Goal: Task Accomplishment & Management: Manage account settings

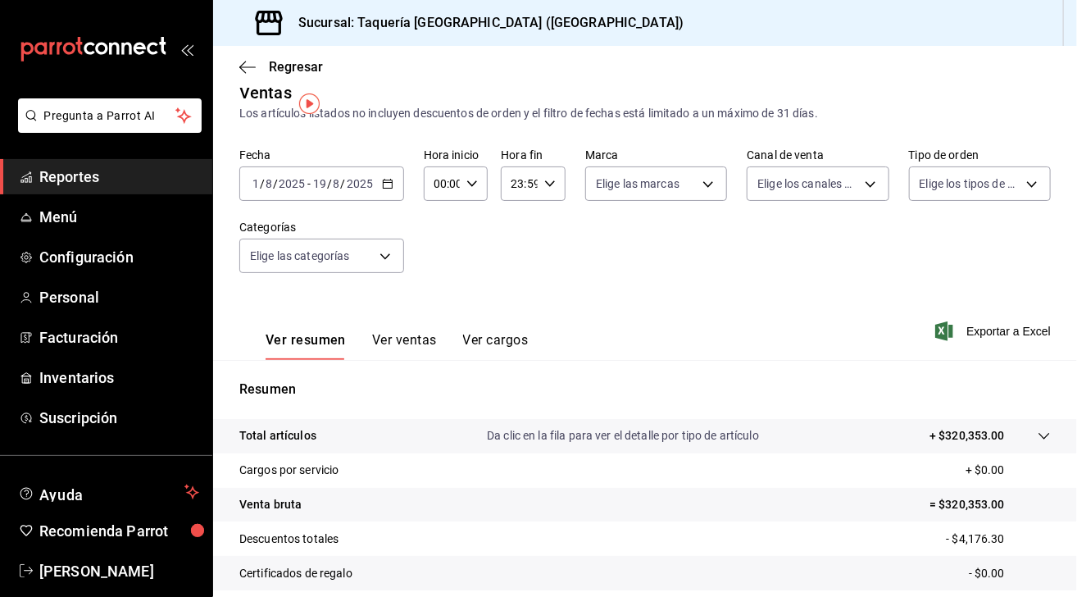
scroll to position [8, 0]
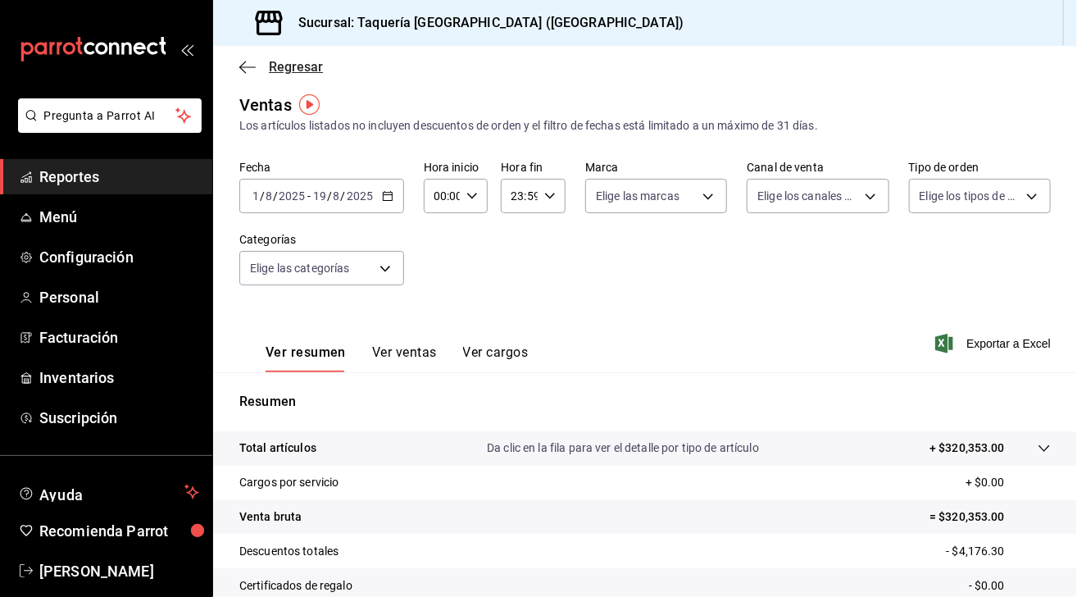
click at [249, 67] on icon "button" at bounding box center [247, 67] width 16 height 15
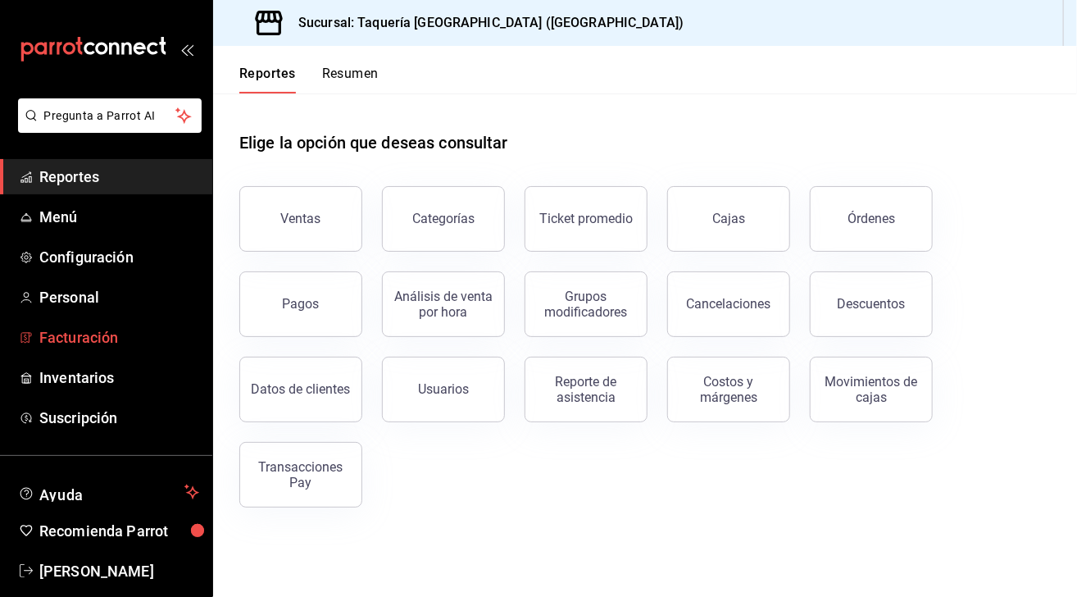
click at [113, 339] on span "Facturación" at bounding box center [119, 337] width 160 height 22
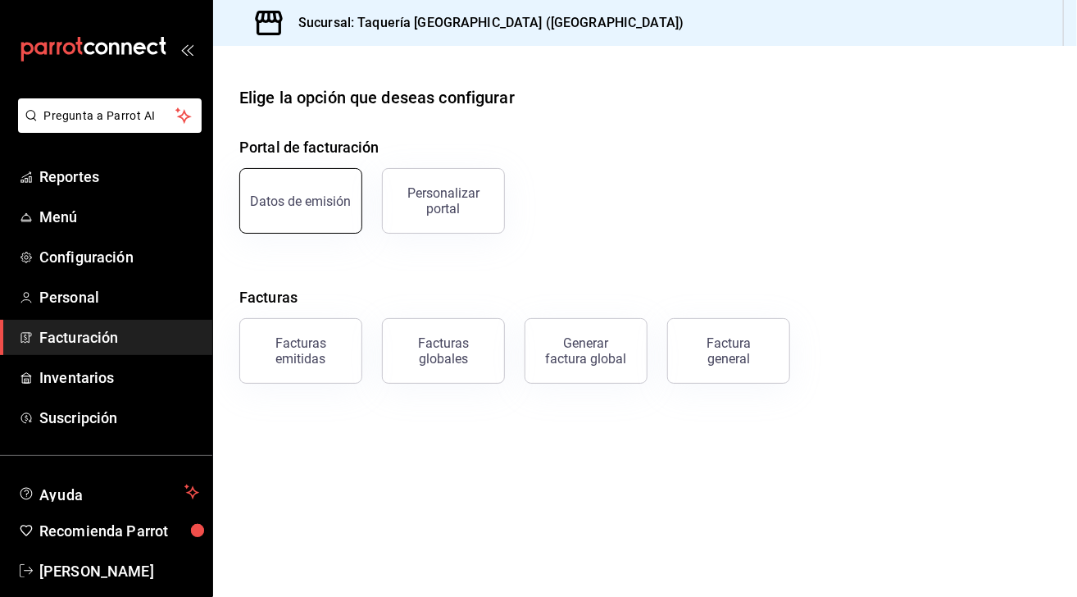
click at [344, 193] on div "Datos de emisión" at bounding box center [301, 201] width 101 height 16
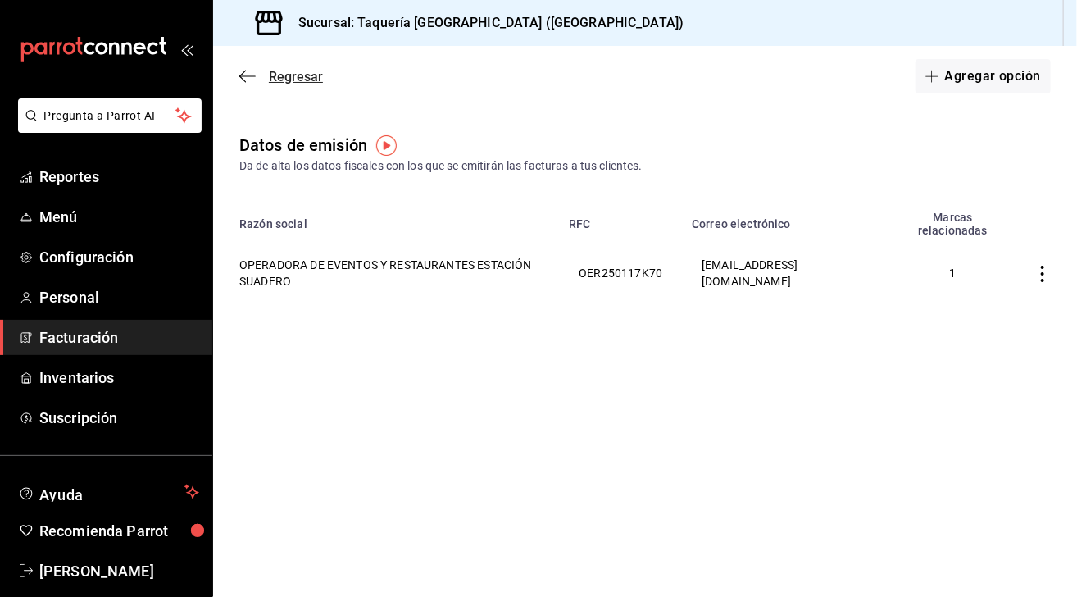
click at [244, 77] on icon "button" at bounding box center [247, 76] width 16 height 15
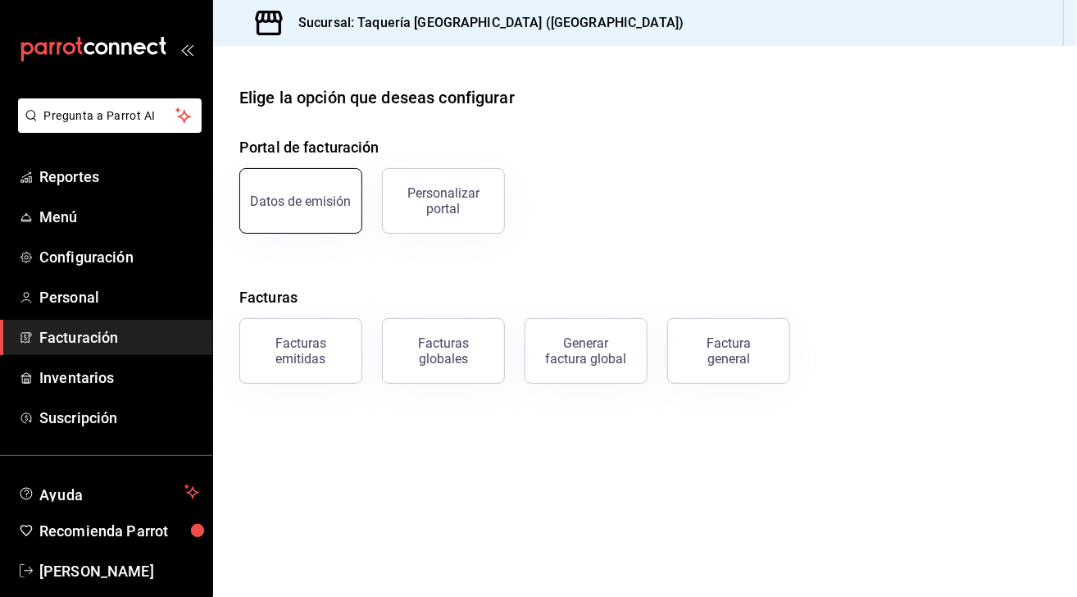
click at [331, 219] on button "Datos de emisión" at bounding box center [300, 201] width 123 height 66
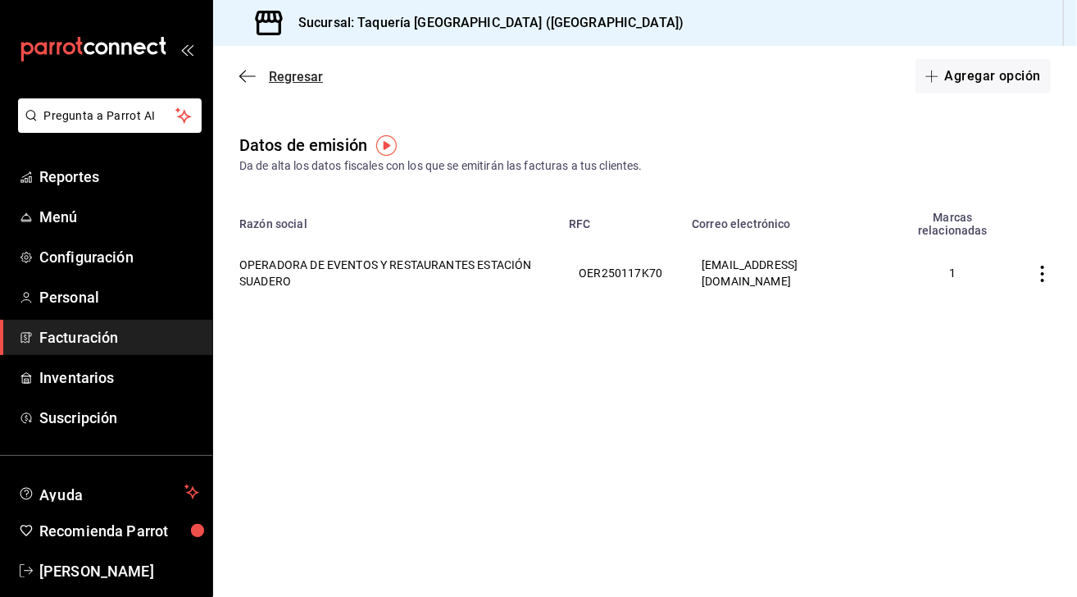
click at [240, 76] on icon "button" at bounding box center [242, 77] width 7 height 12
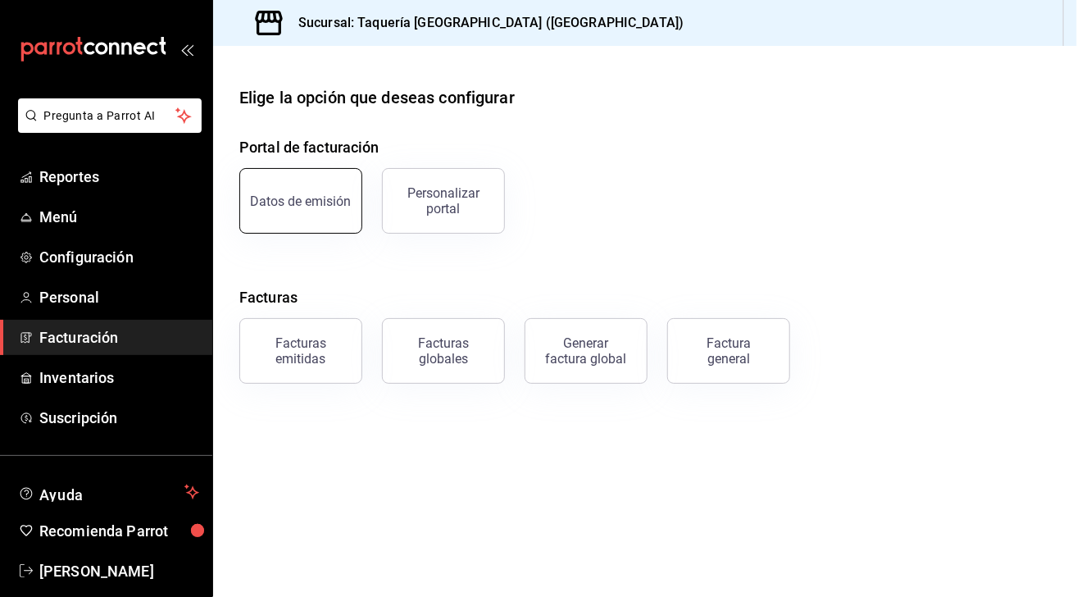
click at [284, 198] on div "Datos de emisión" at bounding box center [301, 201] width 101 height 16
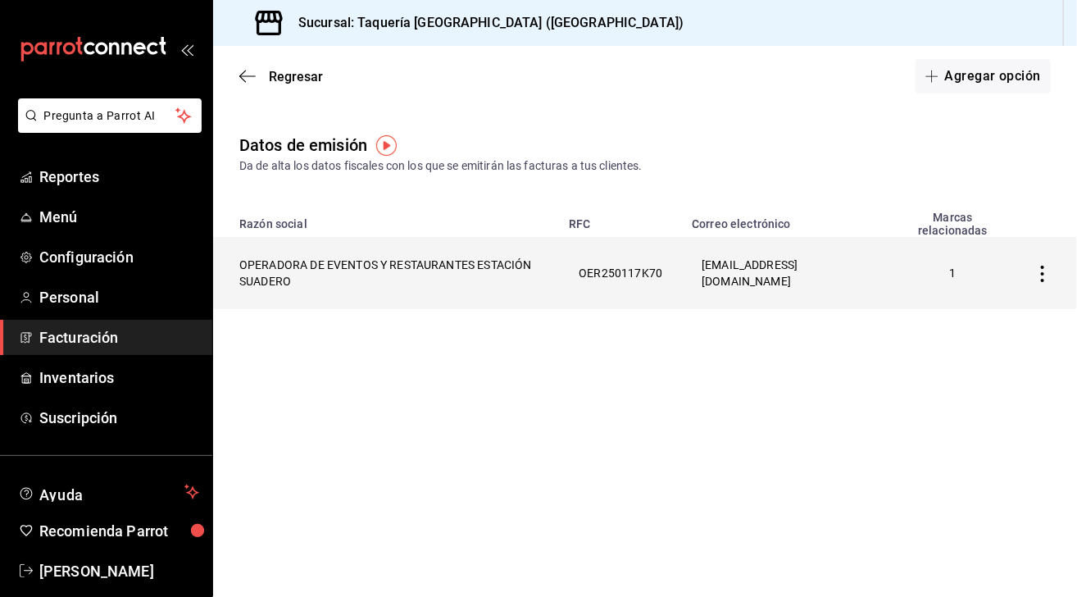
click at [1039, 280] on icon "button" at bounding box center [1043, 274] width 16 height 16
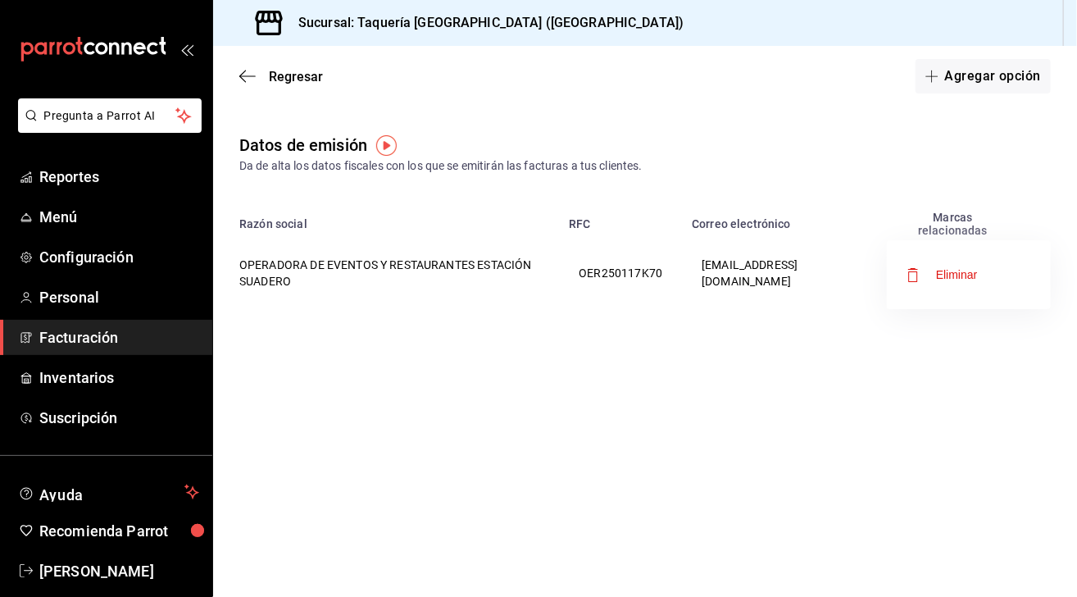
click at [810, 380] on div at bounding box center [538, 298] width 1077 height 597
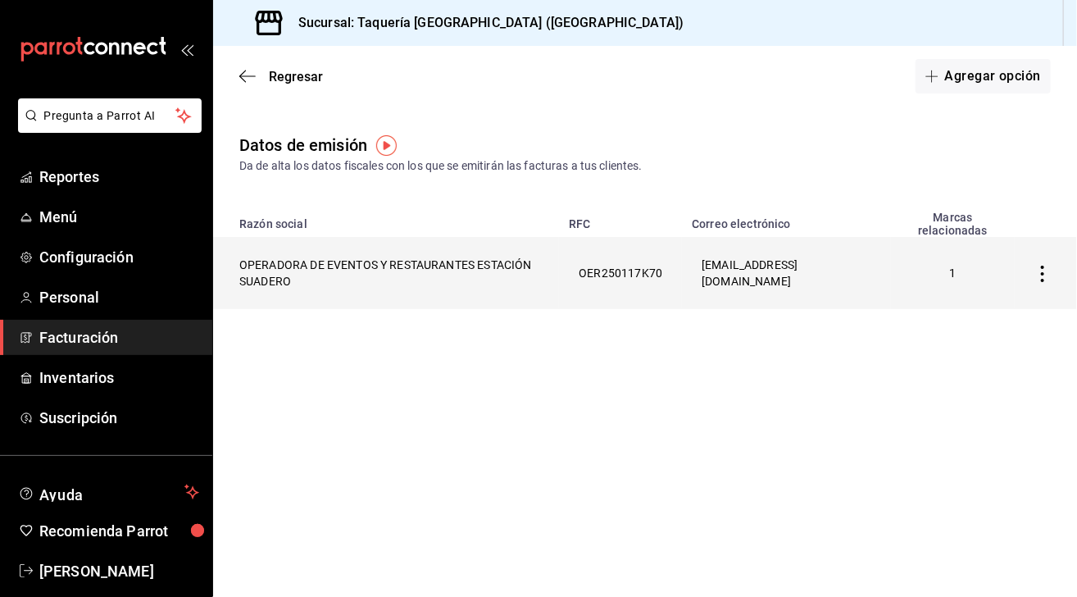
click at [330, 291] on th "OPERADORA DE EVENTOS Y RESTAURANTES ESTACIÓN SUADERO" at bounding box center [386, 273] width 346 height 72
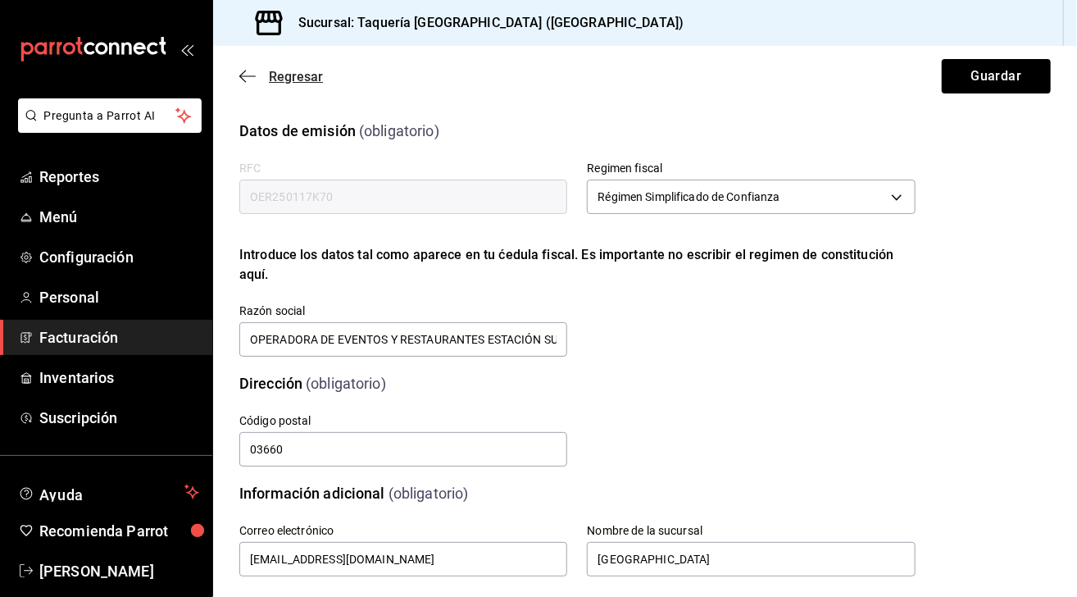
click at [249, 72] on icon "button" at bounding box center [247, 76] width 16 height 15
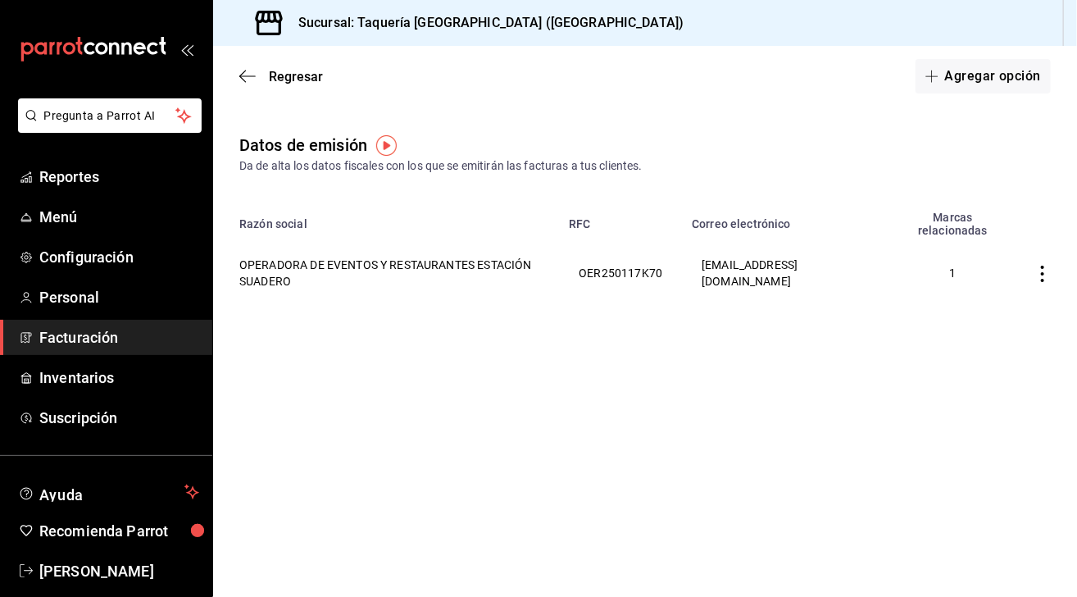
click at [115, 326] on span "Facturación" at bounding box center [119, 337] width 160 height 22
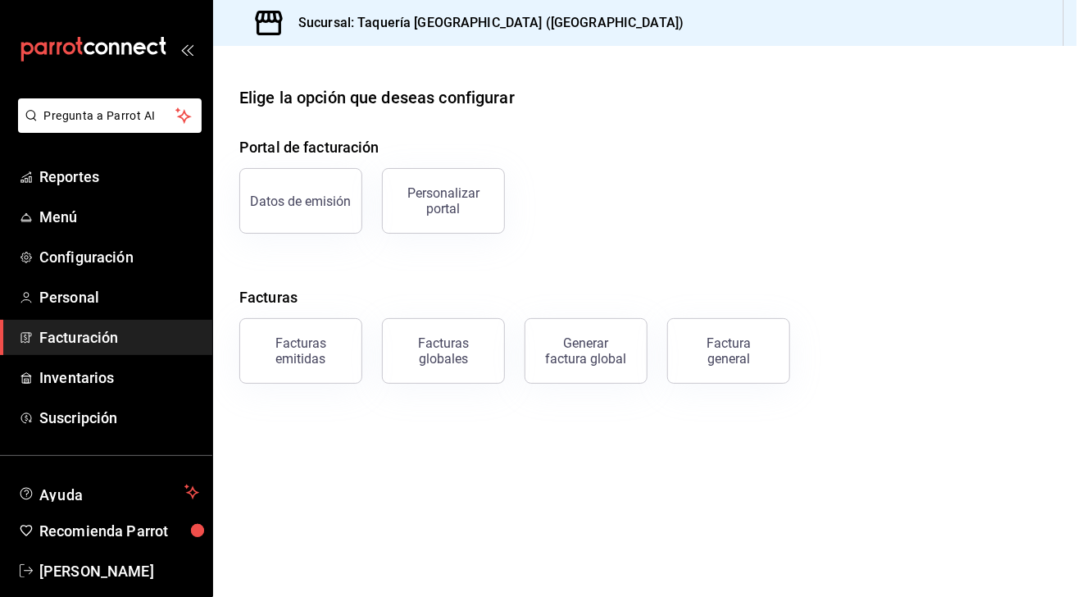
click at [512, 321] on div "Generar factura global" at bounding box center [576, 340] width 143 height 85
click at [446, 207] on div "Personalizar portal" at bounding box center [444, 200] width 102 height 31
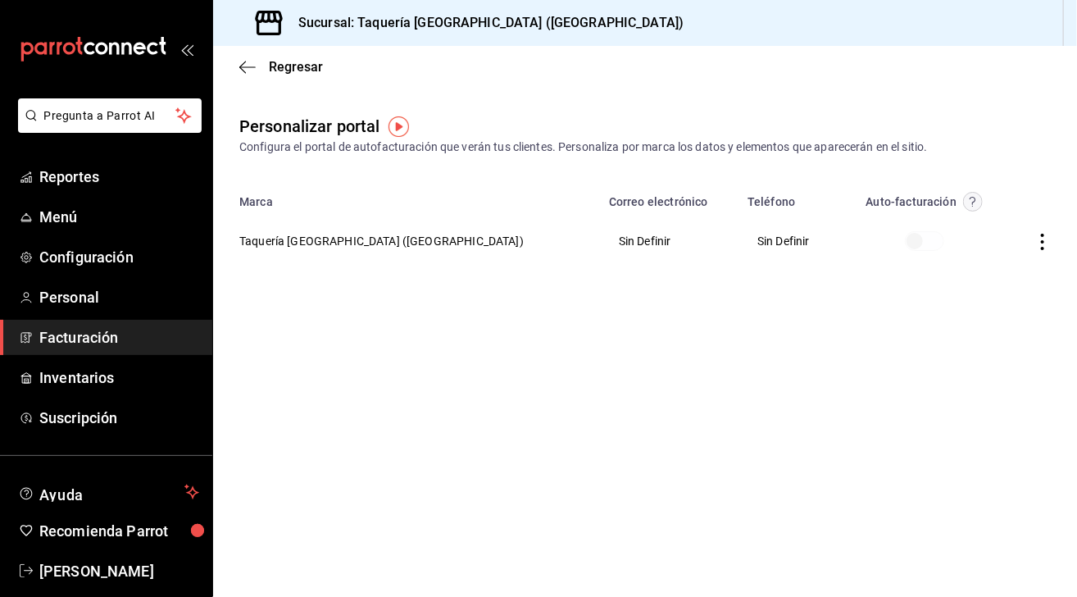
click at [1045, 245] on icon "button" at bounding box center [1043, 242] width 16 height 16
click at [954, 217] on span "Editar" at bounding box center [935, 221] width 56 height 16
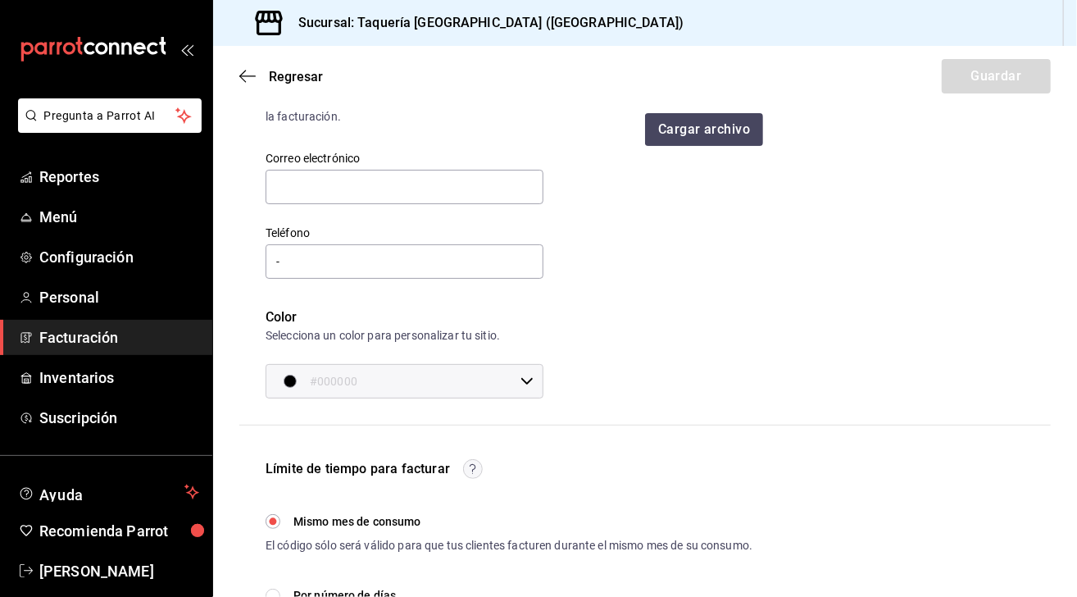
scroll to position [125, 0]
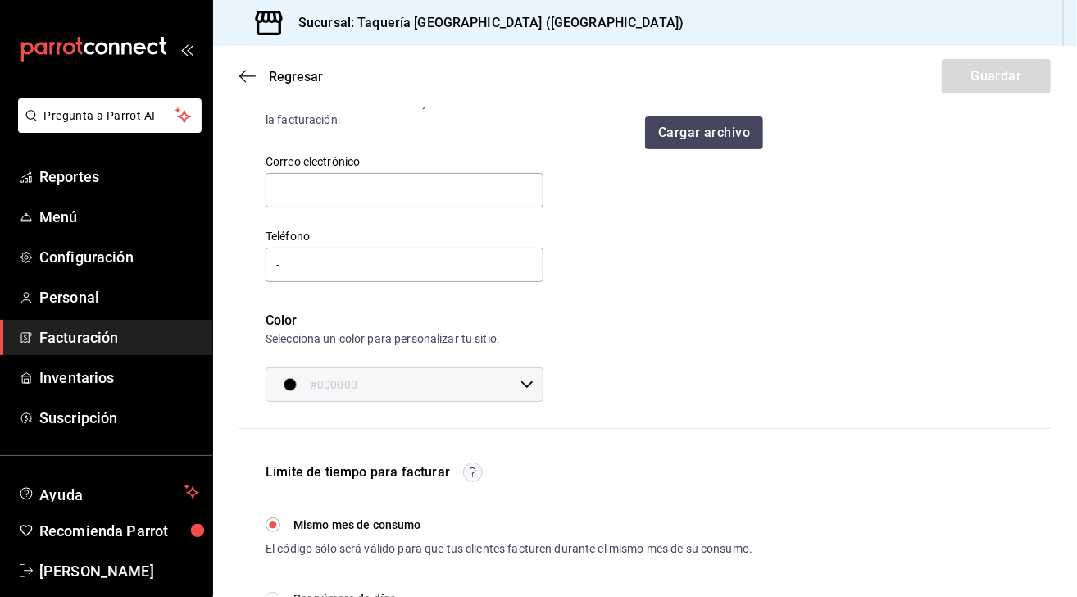
drag, startPoint x: 1057, startPoint y: 278, endPoint x: 1052, endPoint y: 298, distance: 20.3
click at [1052, 298] on div "Taquería Estación Suadero (Portales) Datos de contacto Estos datos se le propor…" at bounding box center [645, 384] width 864 height 779
click at [277, 527] on input "Mismo mes de consumo" at bounding box center [273, 524] width 15 height 15
click at [271, 524] on input "Mismo mes de consumo" at bounding box center [273, 524] width 15 height 15
click at [295, 527] on span "Mismo mes de consumo" at bounding box center [358, 525] width 128 height 17
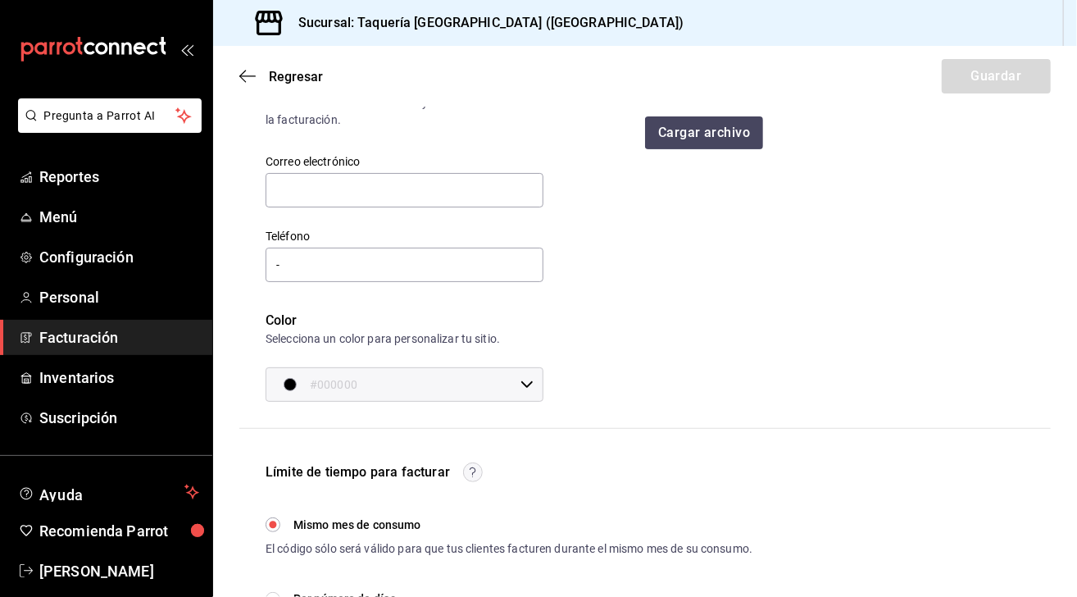
click at [280, 527] on input "Mismo mes de consumo" at bounding box center [273, 524] width 15 height 15
click at [283, 526] on label "Mismo mes de consumo" at bounding box center [344, 525] width 156 height 17
click at [280, 526] on input "Mismo mes de consumo" at bounding box center [273, 524] width 15 height 15
click at [283, 526] on label "Mismo mes de consumo" at bounding box center [344, 525] width 156 height 17
click at [280, 526] on input "Mismo mes de consumo" at bounding box center [273, 524] width 15 height 15
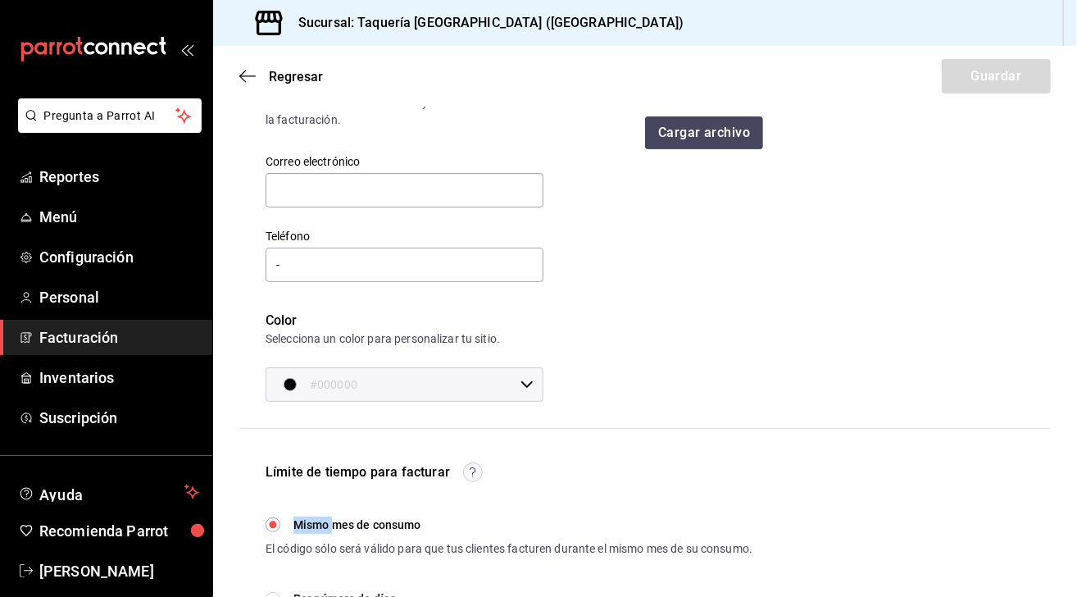
click at [275, 527] on input "Mismo mes de consumo" at bounding box center [273, 524] width 15 height 15
click at [268, 524] on input "Mismo mes de consumo" at bounding box center [273, 524] width 15 height 15
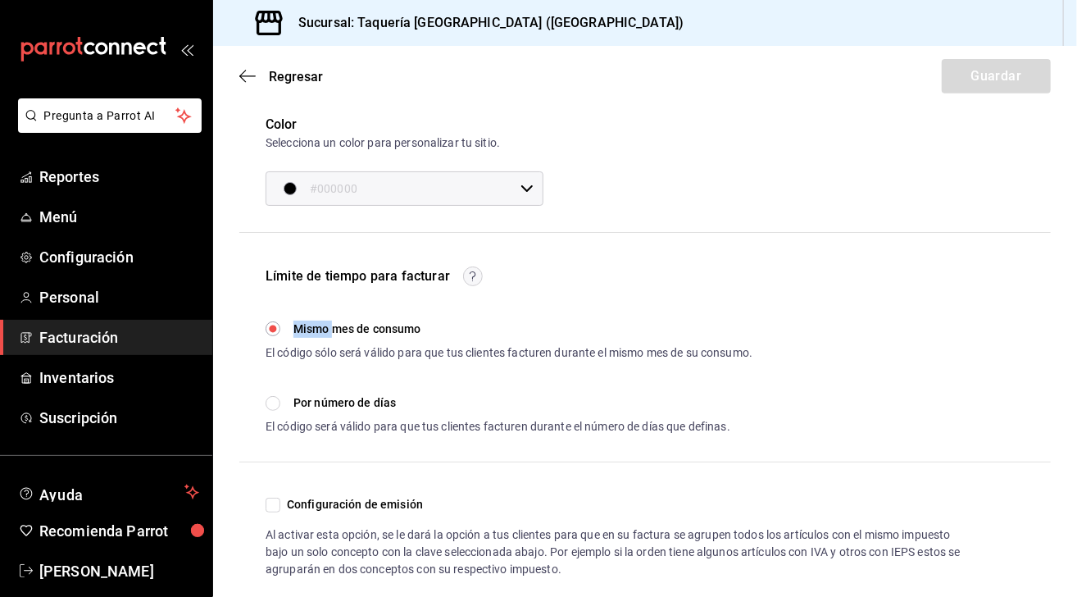
scroll to position [321, 0]
click at [280, 399] on label "Por número de días" at bounding box center [331, 402] width 130 height 17
click at [280, 399] on input "Por número de días" at bounding box center [273, 402] width 15 height 15
radio input "true"
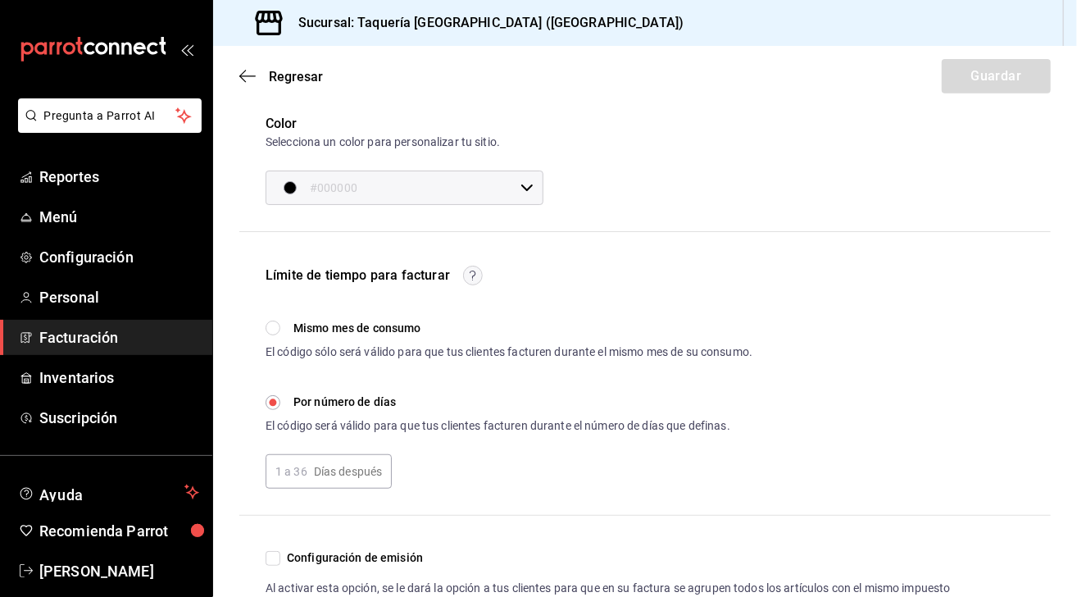
click at [273, 330] on input "Mismo mes de consumo" at bounding box center [273, 328] width 15 height 15
radio input "true"
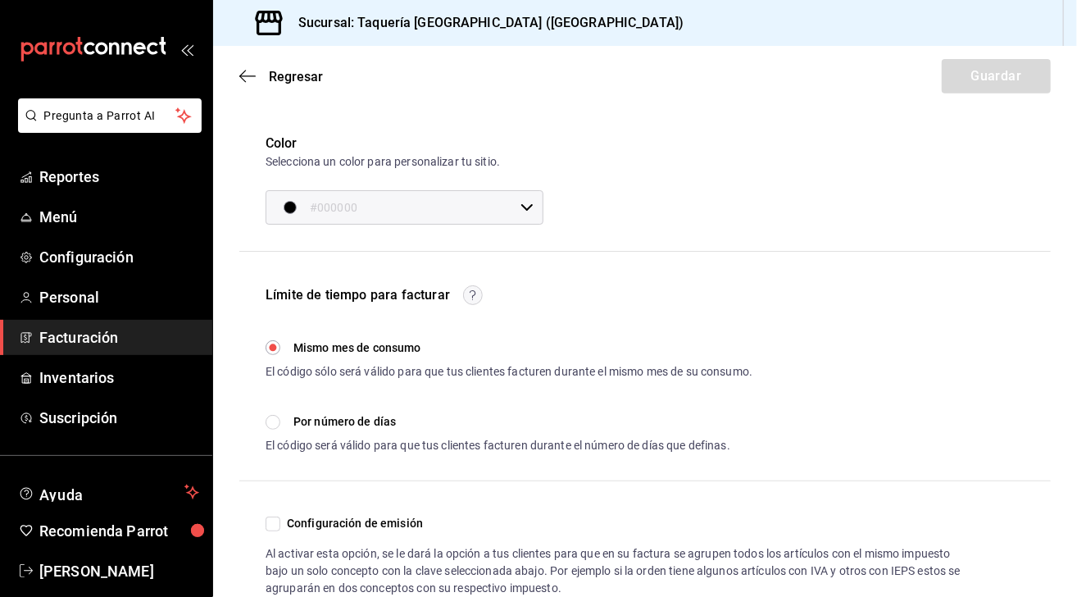
scroll to position [348, 0]
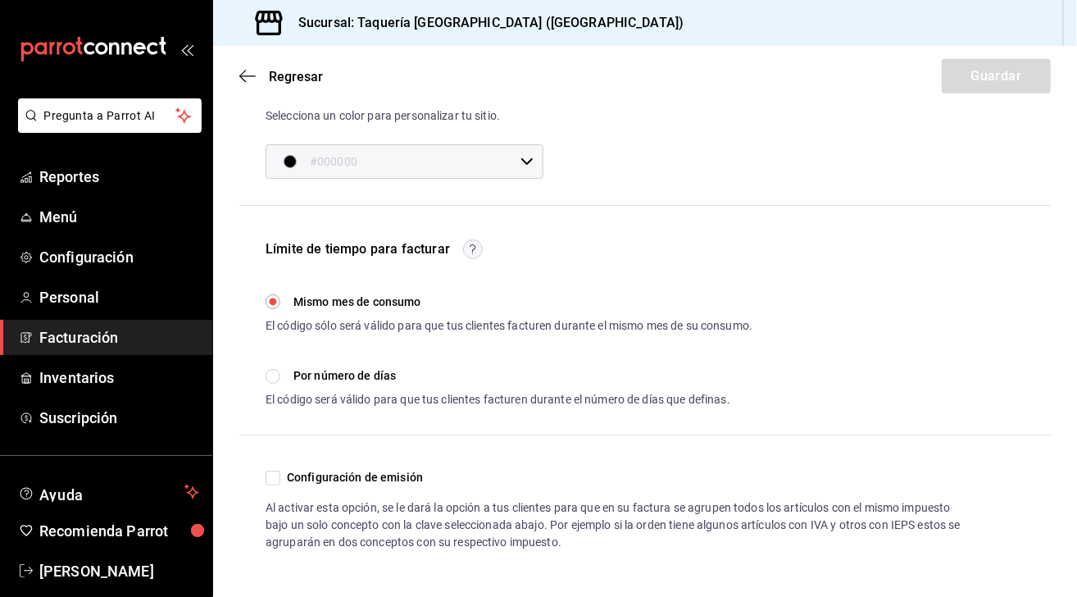
drag, startPoint x: 1059, startPoint y: 353, endPoint x: 1061, endPoint y: 314, distance: 38.6
click at [1061, 314] on div "Taquería Estación Suadero (Portales) Datos de contacto Estos datos se le propor…" at bounding box center [645, 161] width 864 height 779
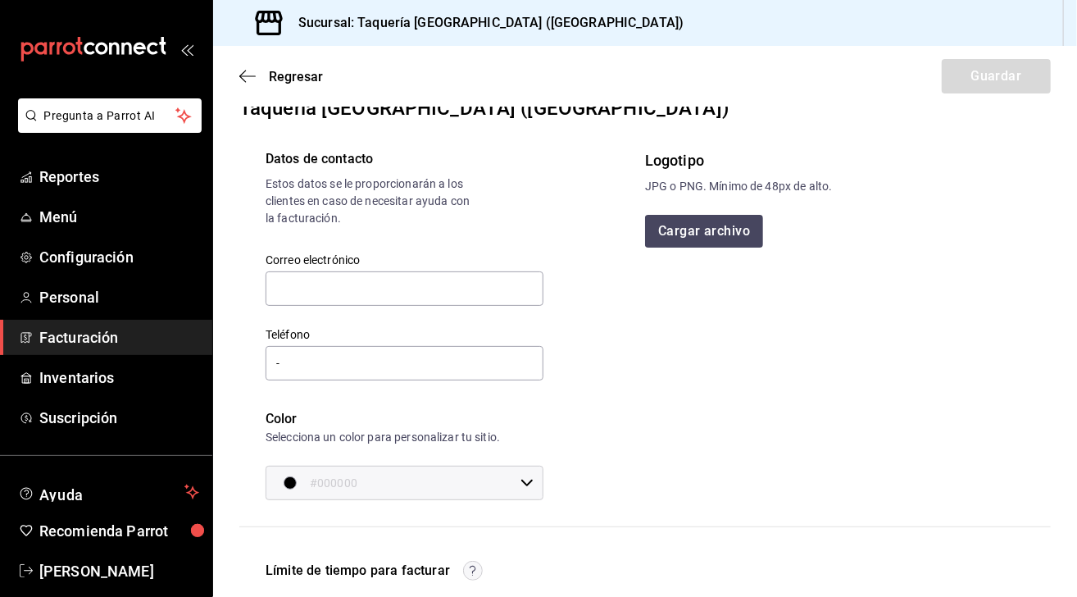
scroll to position [12, 0]
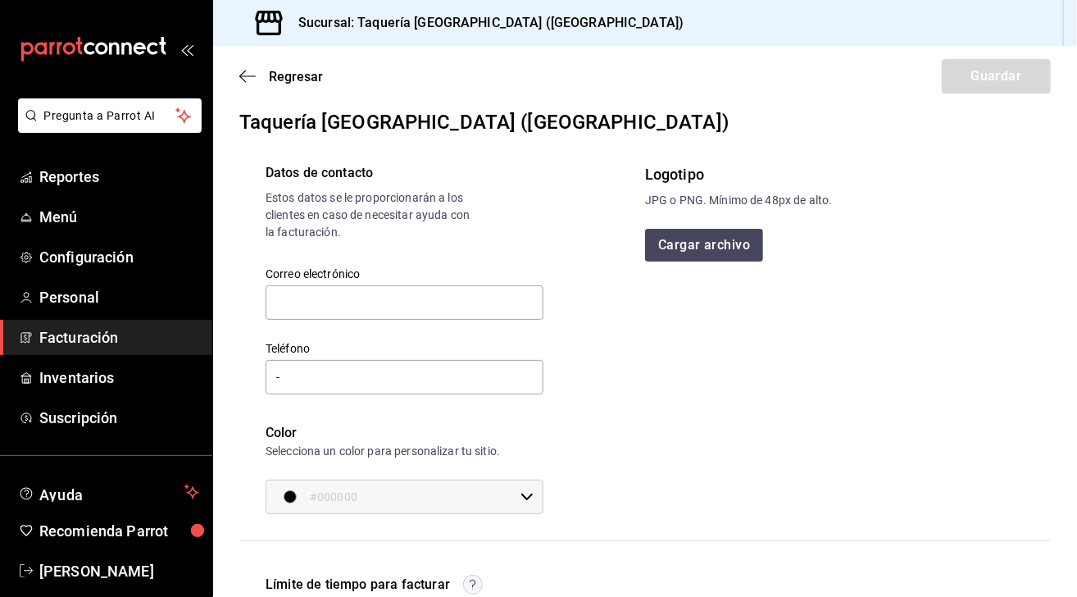
click at [525, 492] on icon at bounding box center [527, 496] width 13 height 13
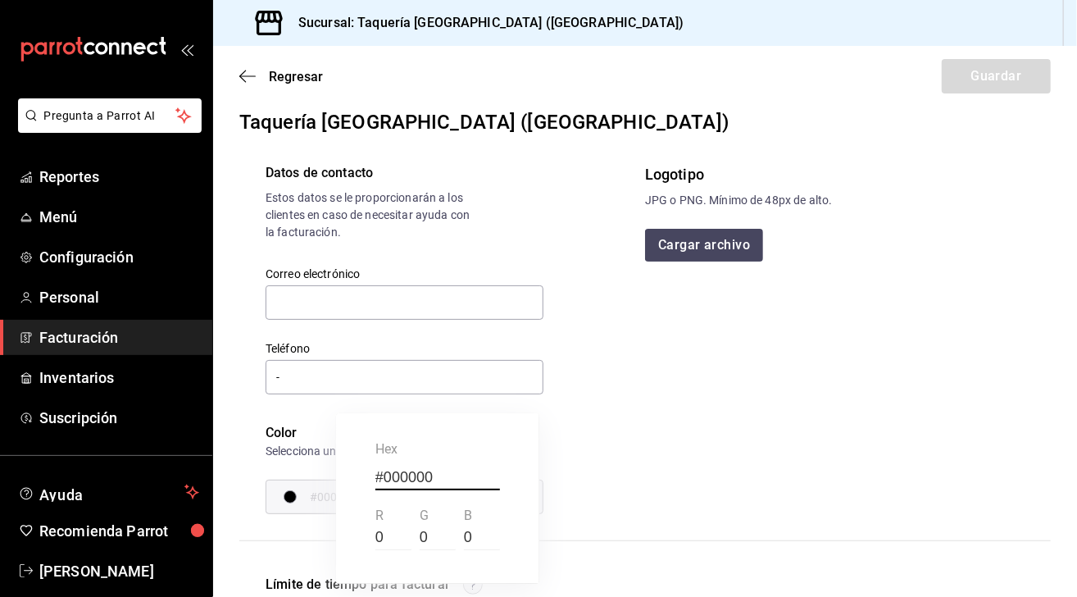
click at [617, 466] on div at bounding box center [538, 298] width 1077 height 597
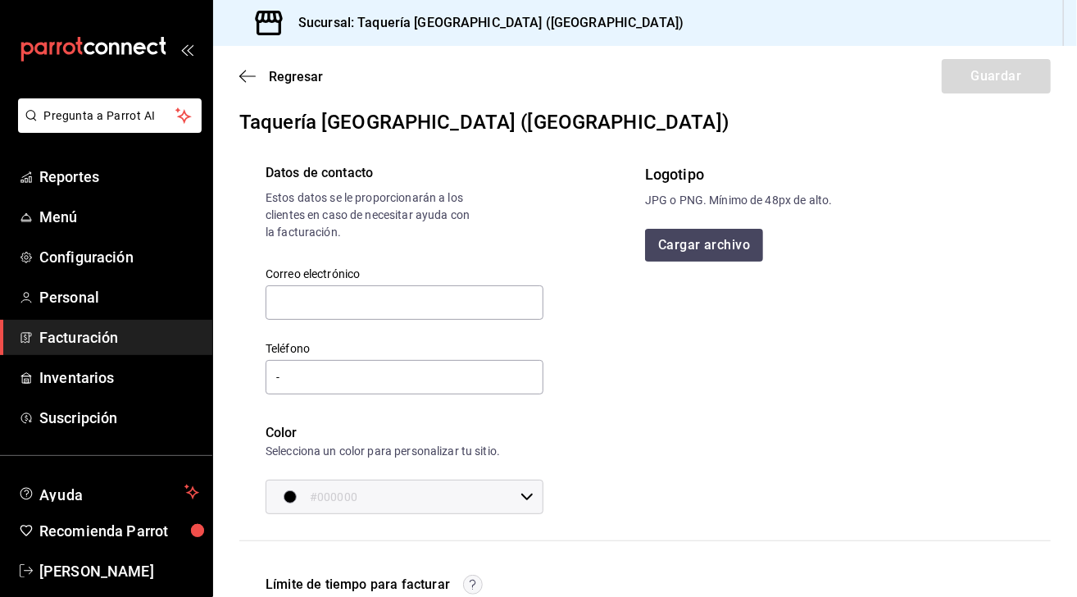
click at [524, 500] on icon at bounding box center [527, 496] width 13 height 13
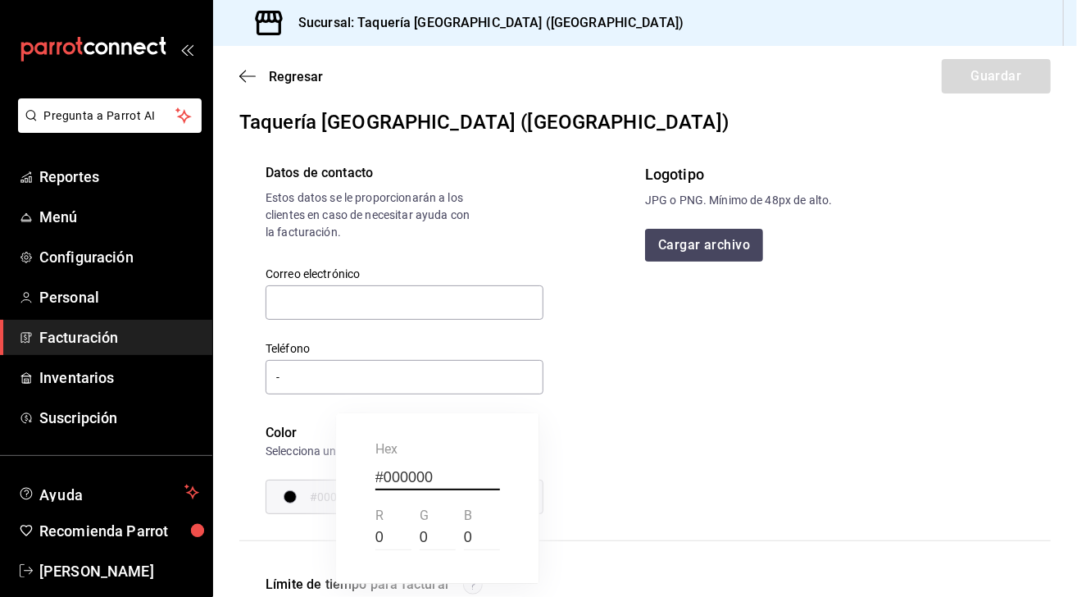
click at [1045, 264] on div at bounding box center [538, 298] width 1077 height 597
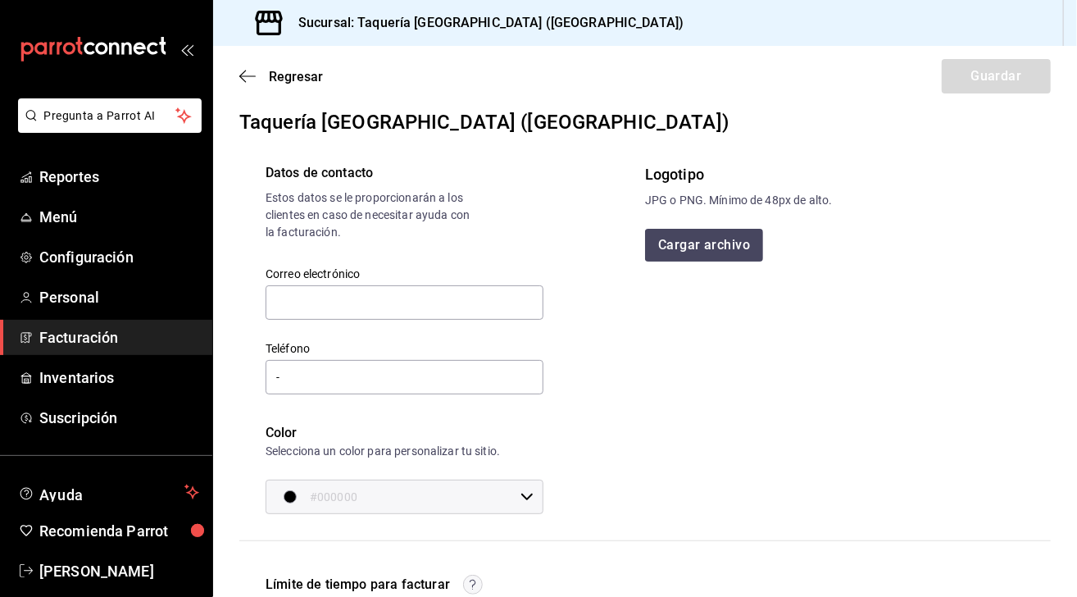
click at [521, 499] on icon at bounding box center [527, 496] width 13 height 13
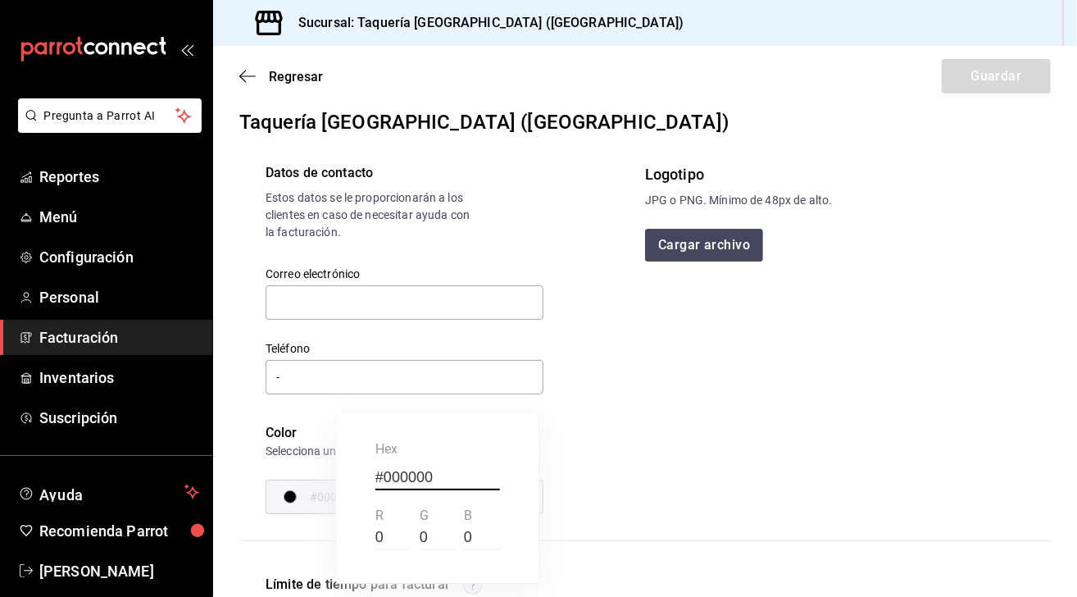
click at [765, 467] on div at bounding box center [538, 298] width 1077 height 597
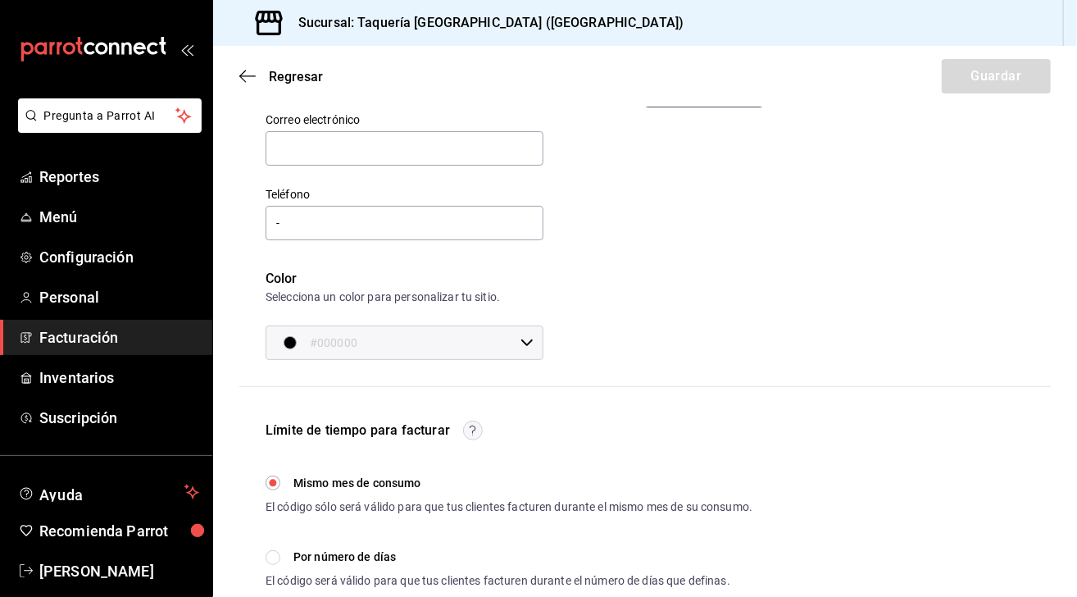
scroll to position [0, 0]
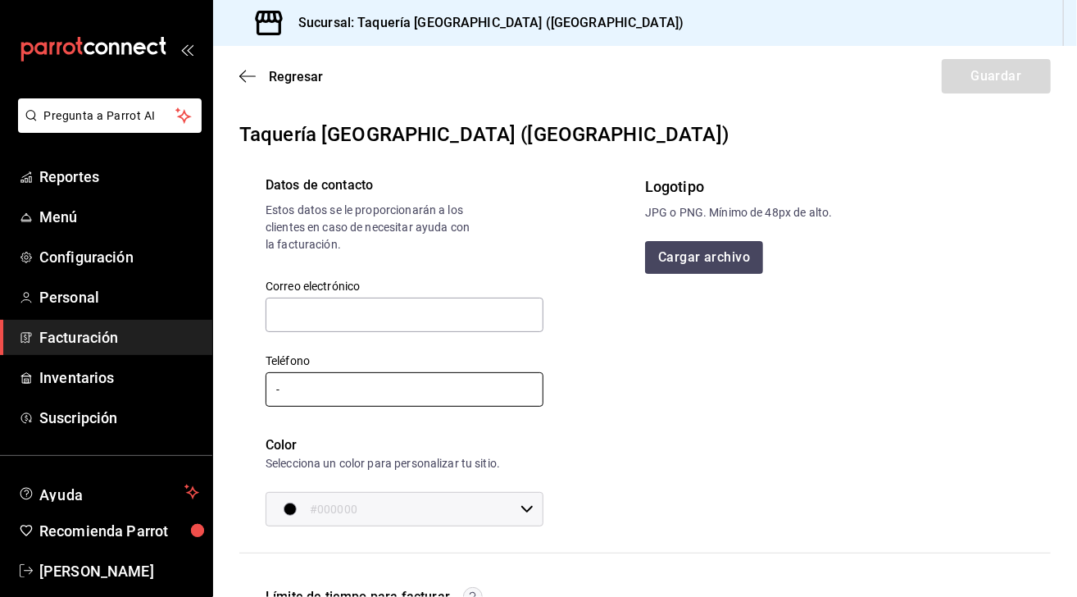
click at [376, 386] on input "-" at bounding box center [405, 389] width 278 height 34
click at [426, 314] on input "text" at bounding box center [405, 315] width 278 height 34
type input "[EMAIL_ADDRESS][DOMAIN_NAME]"
click at [371, 384] on input "-" at bounding box center [405, 389] width 278 height 34
click at [522, 353] on div "Teléfono -" at bounding box center [395, 372] width 298 height 75
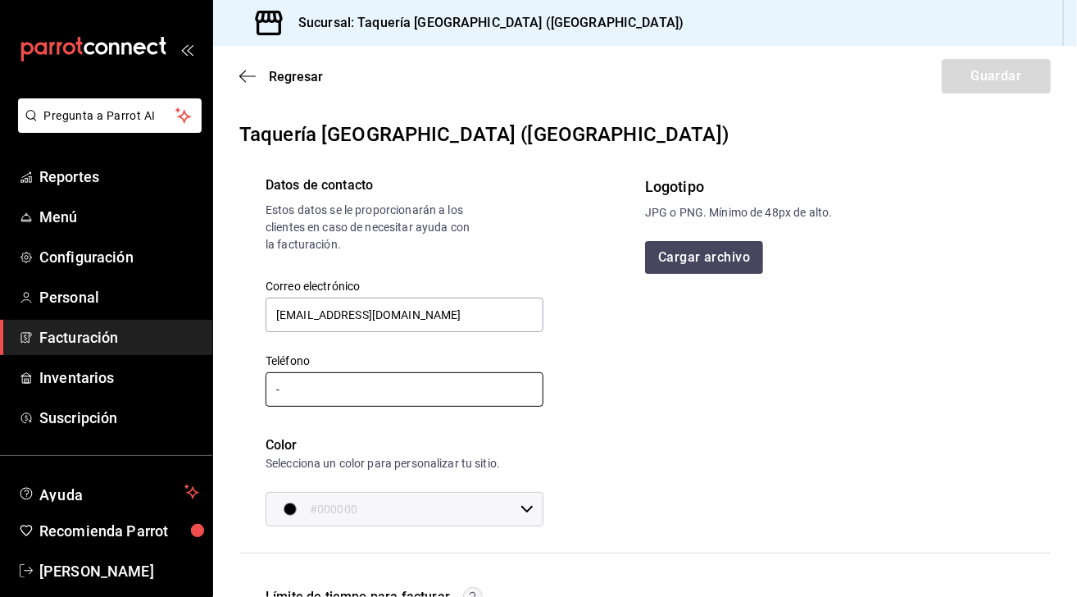
click at [433, 391] on input "-" at bounding box center [405, 389] width 278 height 34
click at [341, 396] on input "-" at bounding box center [405, 389] width 278 height 34
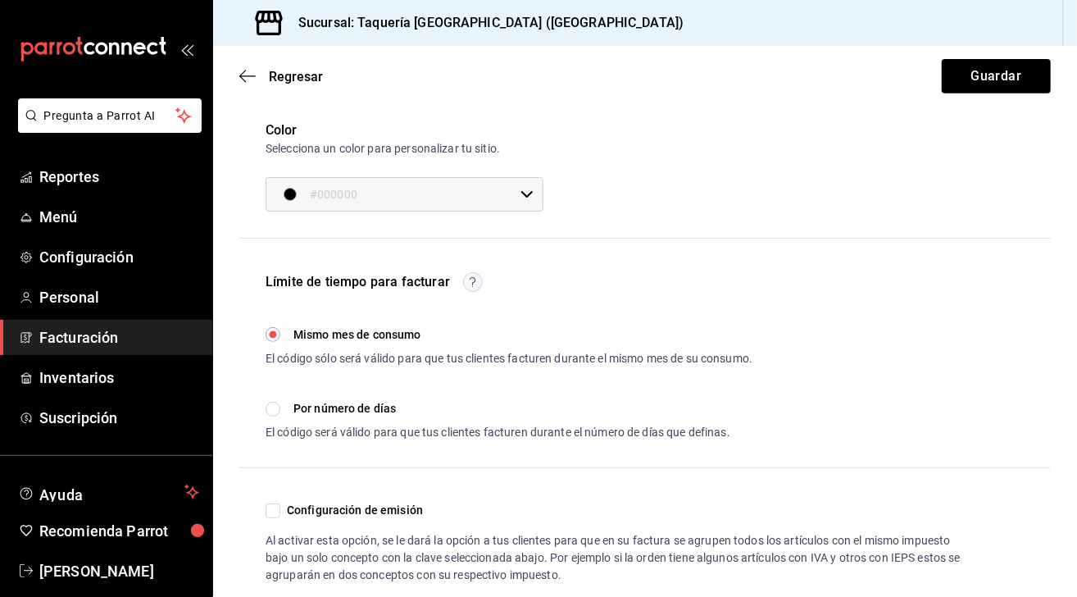
scroll to position [348, 0]
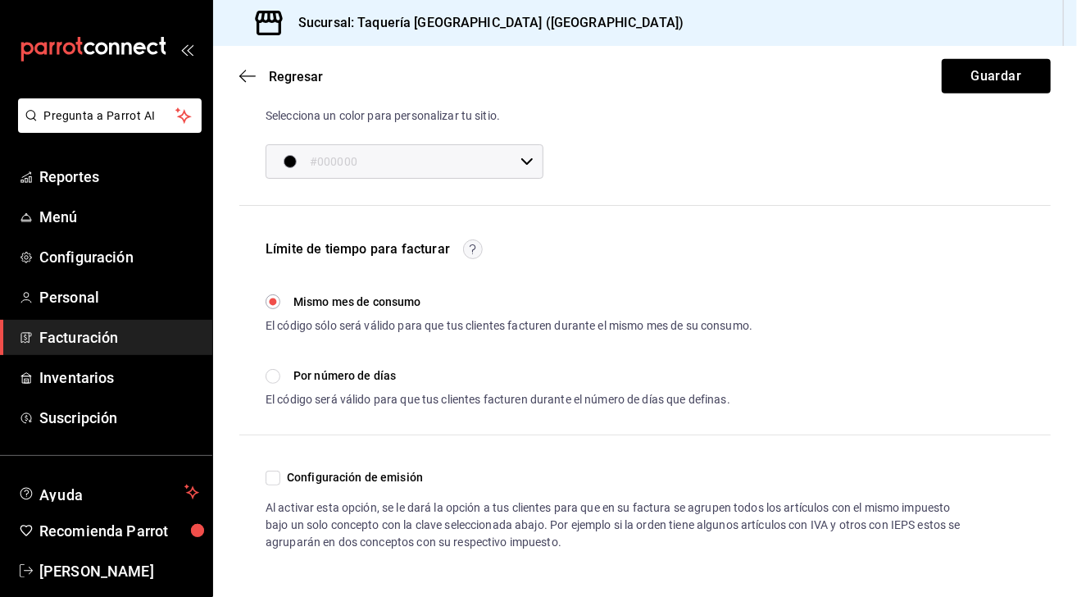
type input "[PHONE_NUMBER][DATE]"
click at [279, 487] on div "Configuración de emisión Al activar esta opción, se le dará la opción a tus cli…" at bounding box center [645, 509] width 812 height 83
click at [275, 480] on input "Configuración de emisión" at bounding box center [273, 478] width 15 height 15
checkbox input "true"
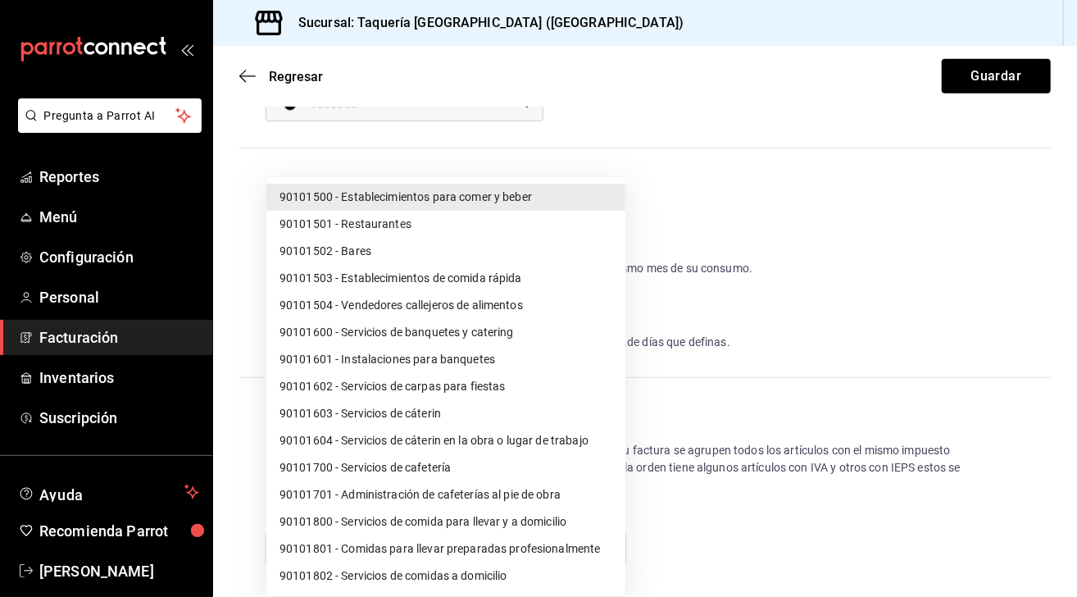
click at [610, 548] on body "Pregunta a Parrot AI Reportes Menú Configuración Personal Facturación Inventari…" at bounding box center [538, 298] width 1077 height 597
drag, startPoint x: 1071, startPoint y: 438, endPoint x: 1069, endPoint y: 490, distance: 52.5
click at [1069, 490] on div at bounding box center [538, 298] width 1077 height 597
click at [606, 546] on body "Pregunta a Parrot AI Reportes Menú Configuración Personal Facturación Inventari…" at bounding box center [538, 298] width 1077 height 597
drag, startPoint x: 1072, startPoint y: 403, endPoint x: 1072, endPoint y: 472, distance: 68.9
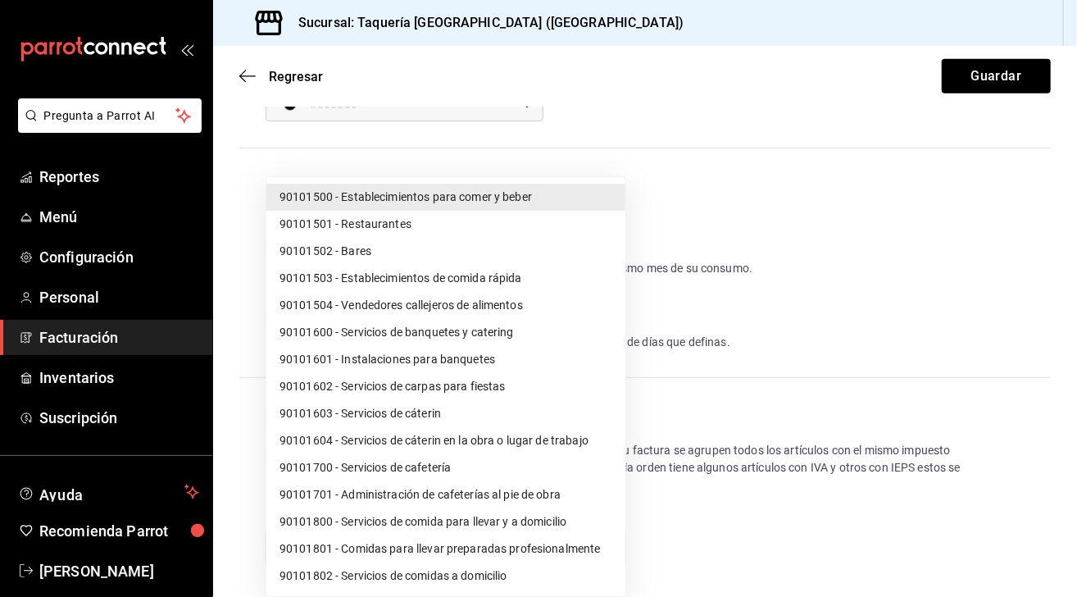
click at [1072, 472] on div at bounding box center [538, 298] width 1077 height 597
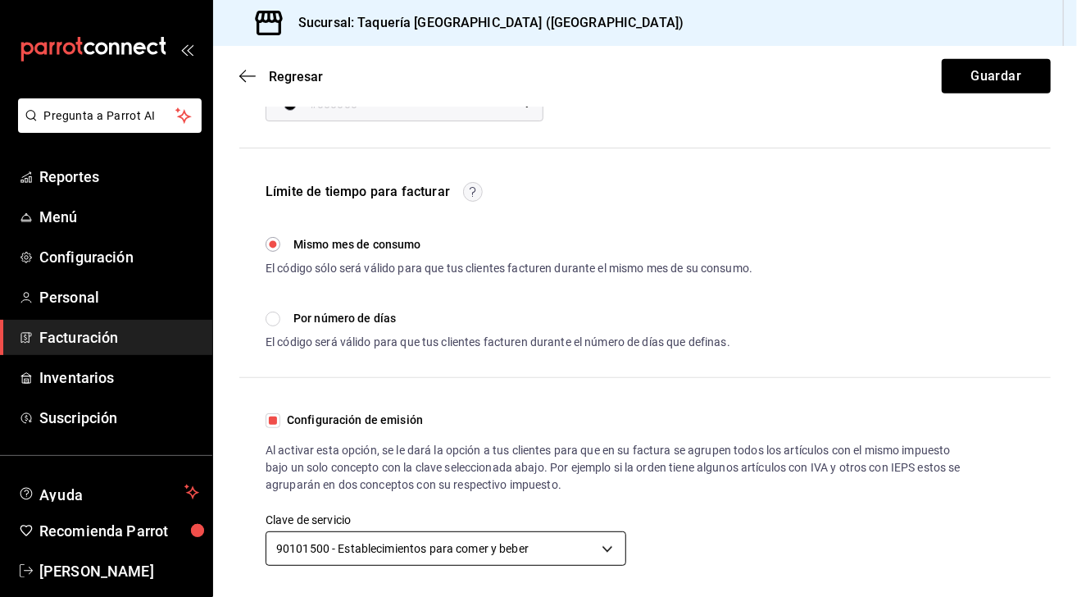
click at [603, 548] on body "Pregunta a Parrot AI Reportes Menú Configuración Personal Facturación Inventari…" at bounding box center [538, 298] width 1077 height 597
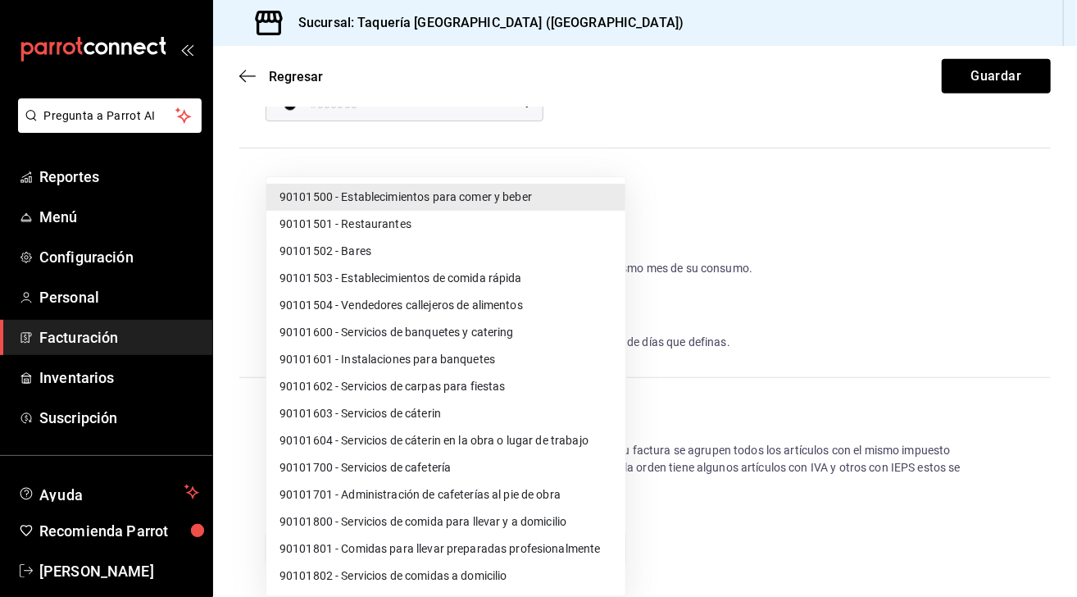
click at [453, 221] on li "90101501 - Restaurantes" at bounding box center [445, 224] width 359 height 27
type input "90101501"
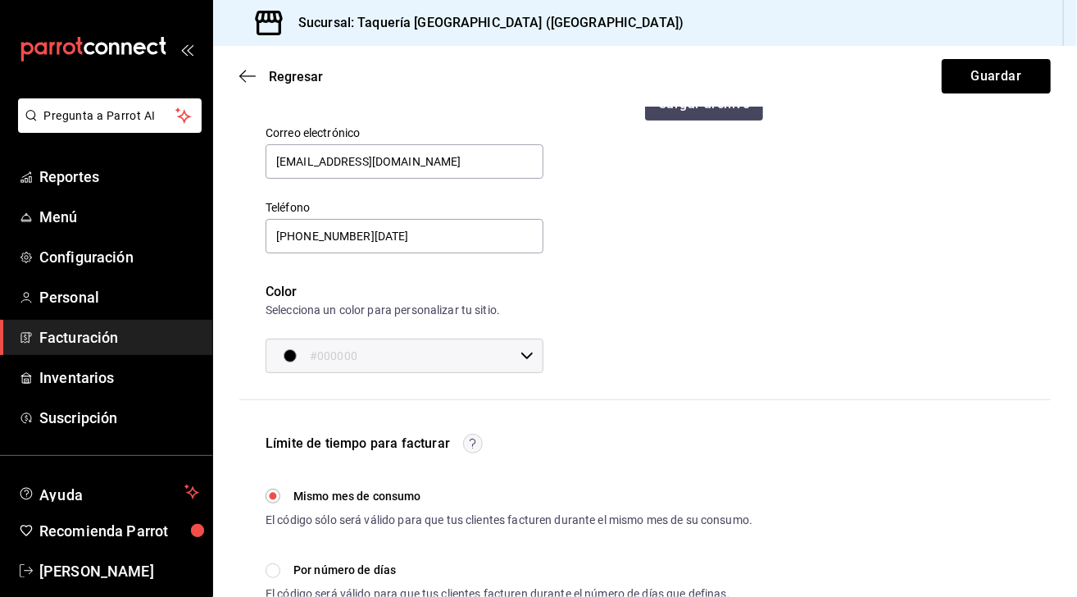
scroll to position [0, 0]
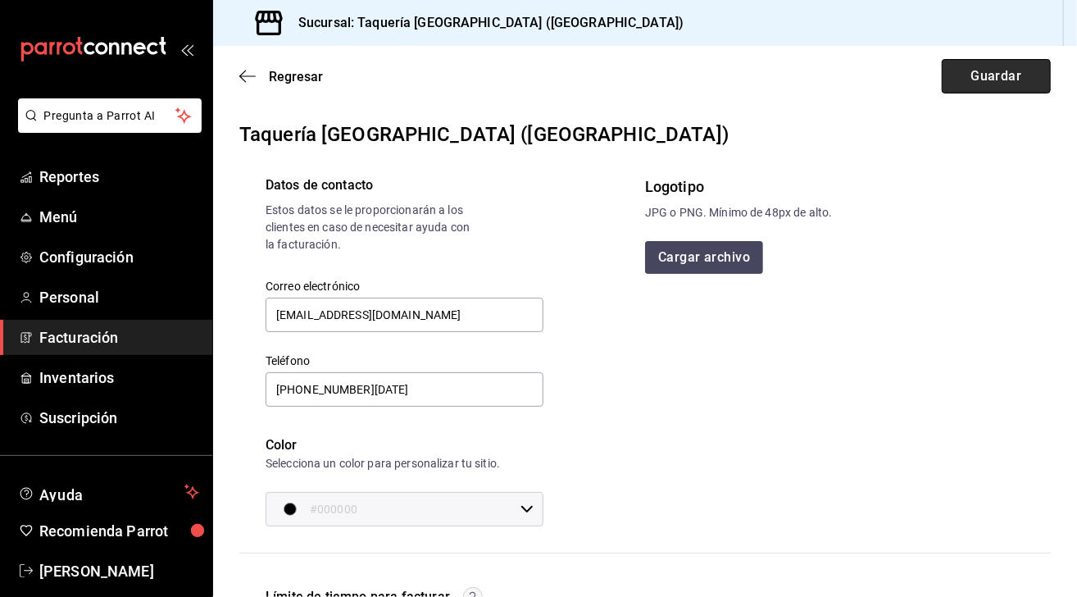
click at [975, 66] on button "Guardar" at bounding box center [996, 76] width 109 height 34
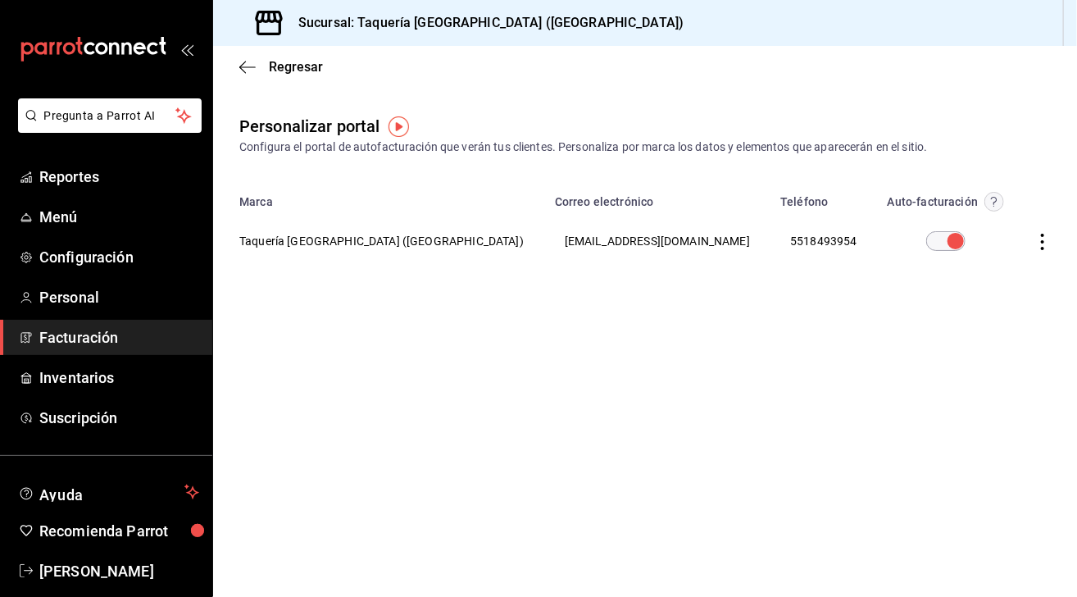
click at [107, 339] on span "Facturación" at bounding box center [119, 337] width 160 height 22
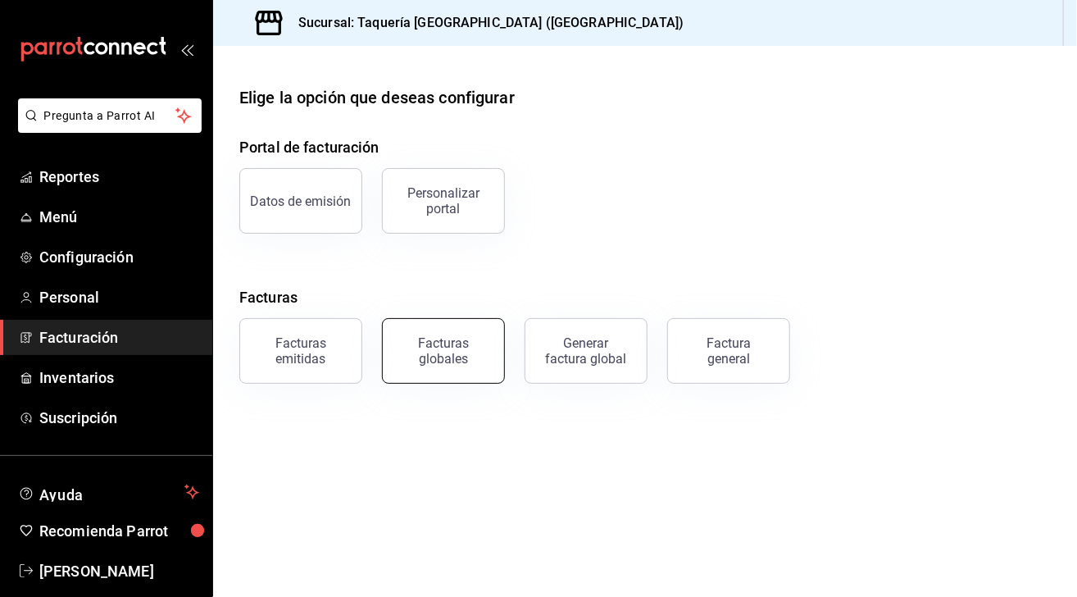
click at [475, 357] on div "Facturas globales" at bounding box center [444, 350] width 102 height 31
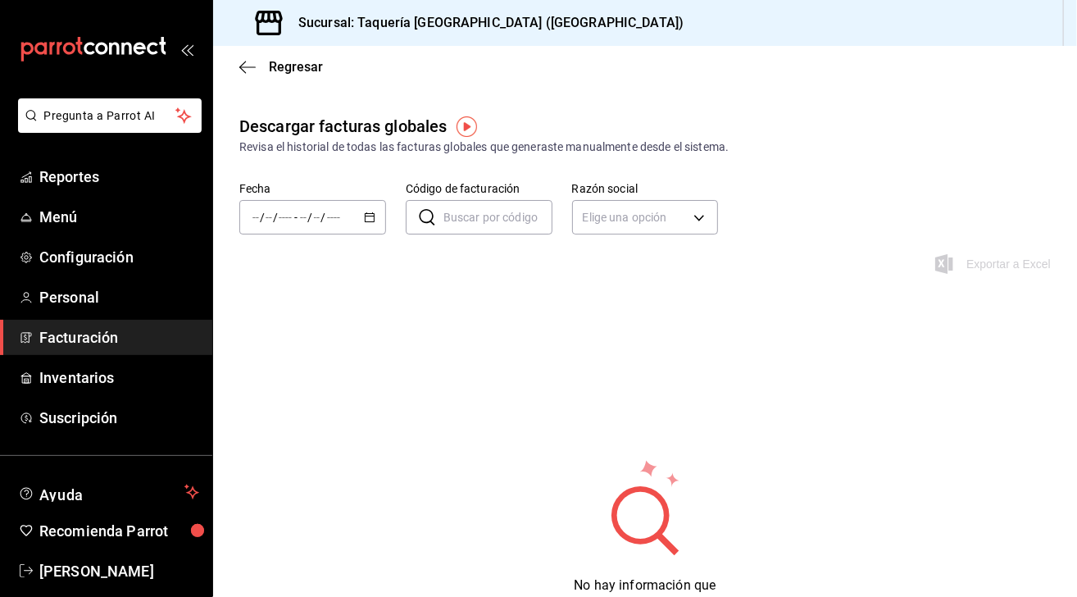
click at [131, 339] on span "Facturación" at bounding box center [119, 337] width 160 height 22
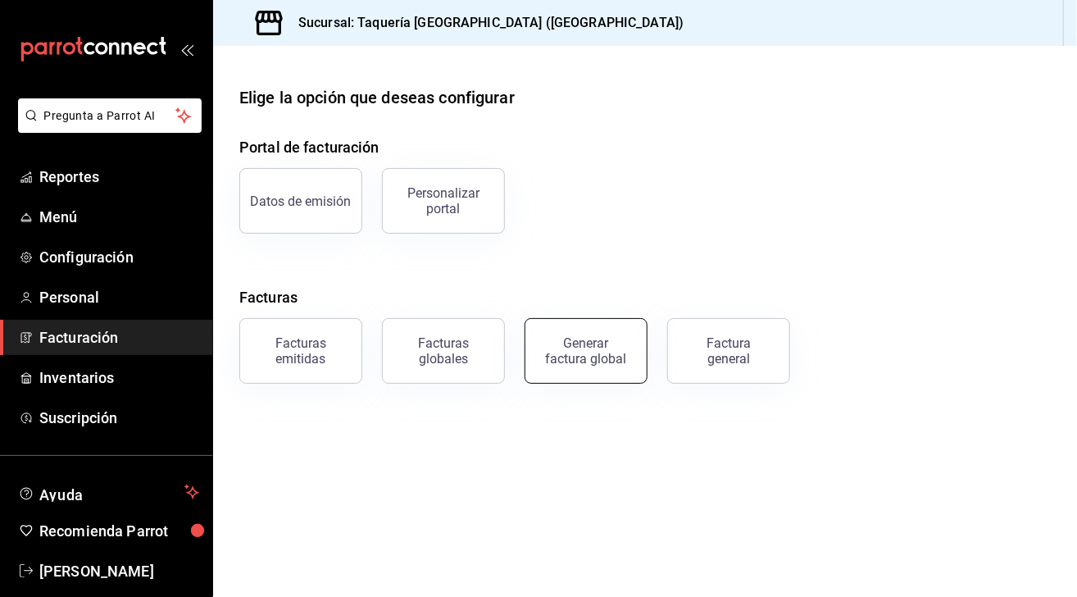
click at [599, 358] on div "Generar factura global" at bounding box center [586, 350] width 82 height 31
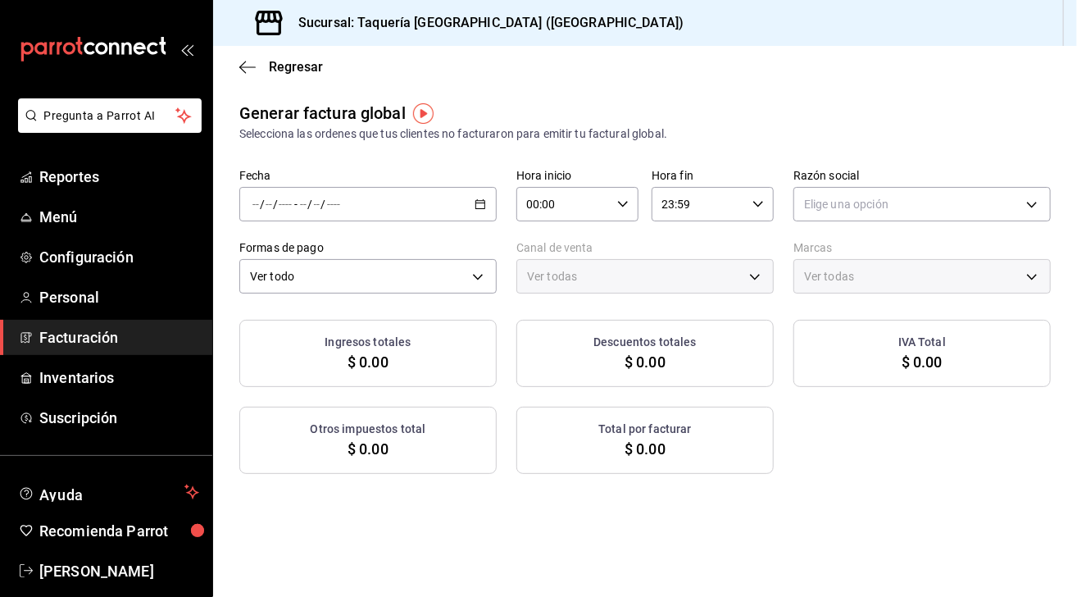
type input "PARROT,UBER_EATS,RAPPI,DIDI_FOOD,ONLINE"
drag, startPoint x: 718, startPoint y: 330, endPoint x: 561, endPoint y: 530, distance: 254.6
click at [561, 530] on div "Generar factura global Selecciona las ordenes que tus clientes no facturaron pa…" at bounding box center [645, 461] width 864 height 721
click at [89, 339] on span "Facturación" at bounding box center [119, 337] width 160 height 22
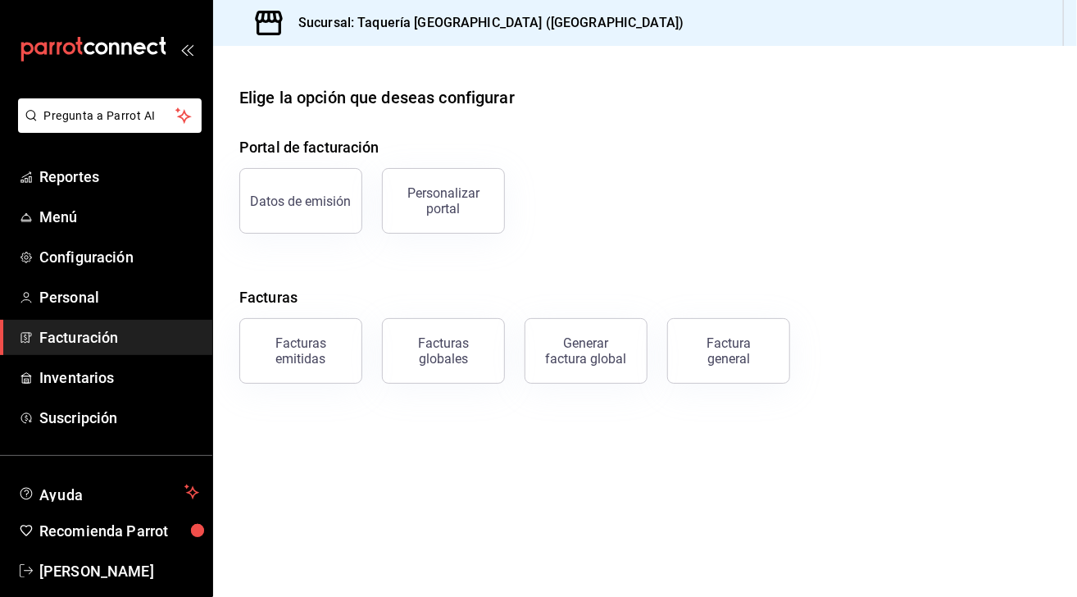
click at [127, 337] on span "Facturación" at bounding box center [119, 337] width 160 height 22
